Goal: Task Accomplishment & Management: Use online tool/utility

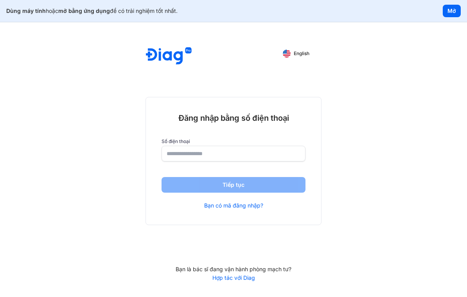
click at [452, 12] on button "Mở" at bounding box center [452, 11] width 18 height 13
click at [56, 11] on div "Dùng máy tính hoặc mở bằng ứng dụng để có trải nghiệm tốt nhất." at bounding box center [91, 10] width 171 height 7
click at [23, 13] on span "Dùng máy tính" at bounding box center [26, 10] width 40 height 7
click at [157, 57] on img at bounding box center [169, 56] width 46 height 18
click at [170, 57] on img at bounding box center [169, 56] width 46 height 18
